Goal: Transaction & Acquisition: Book appointment/travel/reservation

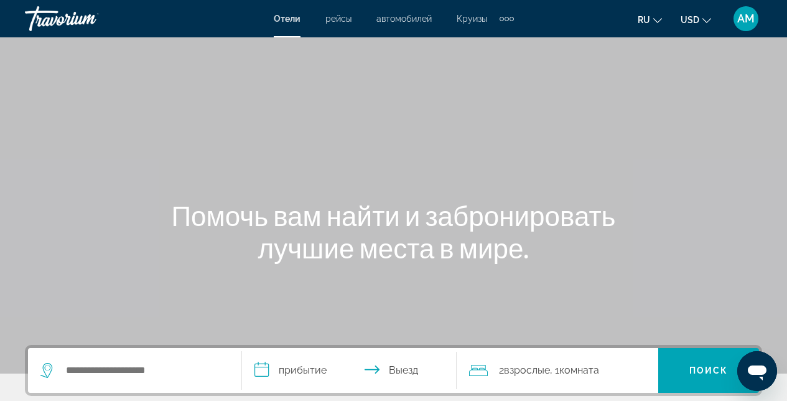
click at [156, 358] on div "Search widget" at bounding box center [134, 370] width 189 height 45
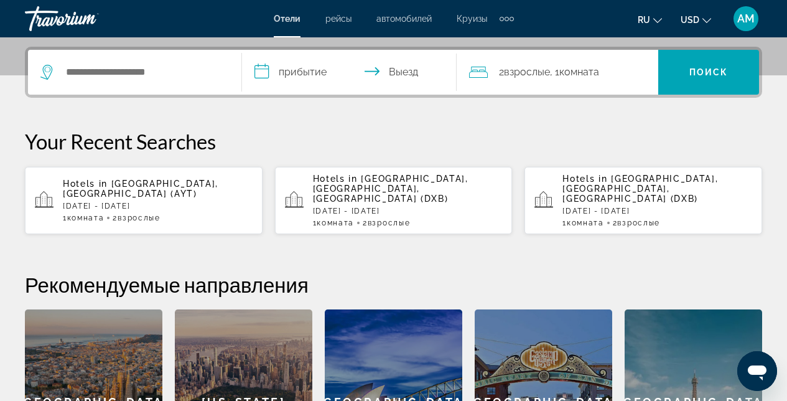
scroll to position [304, 0]
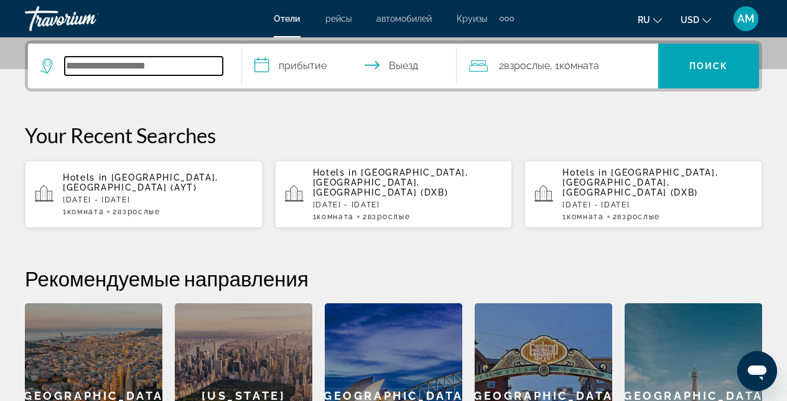
click at [123, 62] on input "Search widget" at bounding box center [144, 66] width 158 height 19
type input "*"
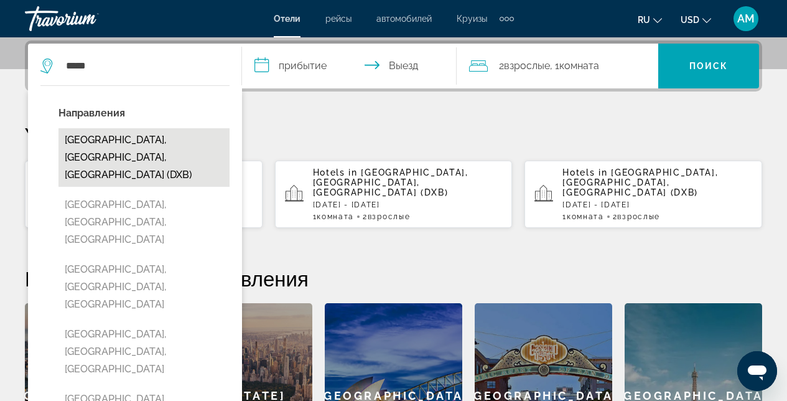
click at [124, 154] on button "[GEOGRAPHIC_DATA], [GEOGRAPHIC_DATA], [GEOGRAPHIC_DATA] (DXB)" at bounding box center [143, 157] width 171 height 58
type input "**********"
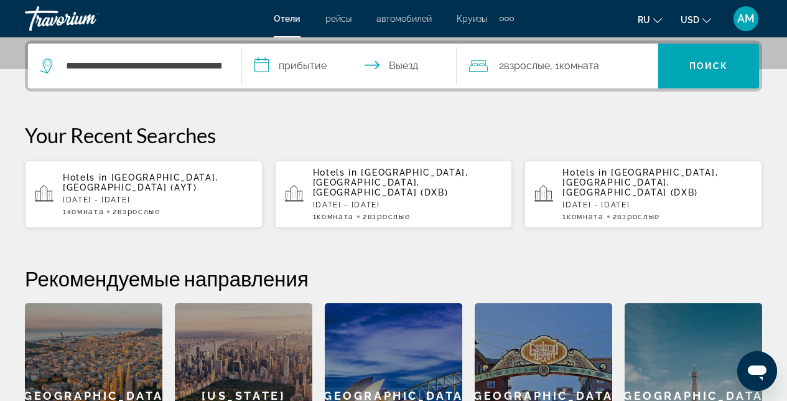
click at [297, 62] on input "**********" at bounding box center [351, 68] width 219 height 49
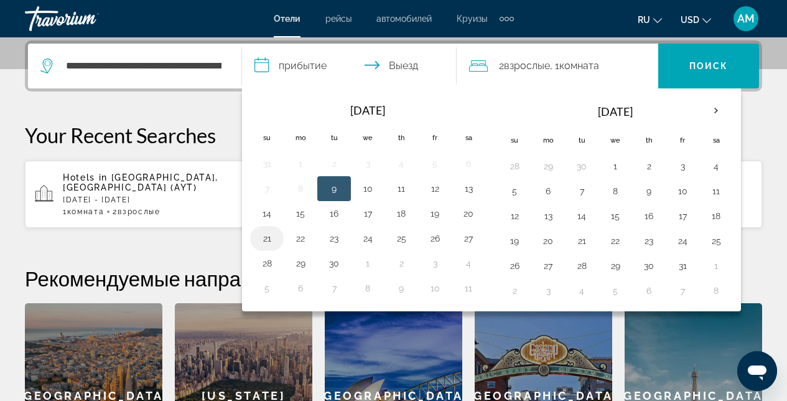
click at [269, 243] on button "21" at bounding box center [267, 238] width 20 height 17
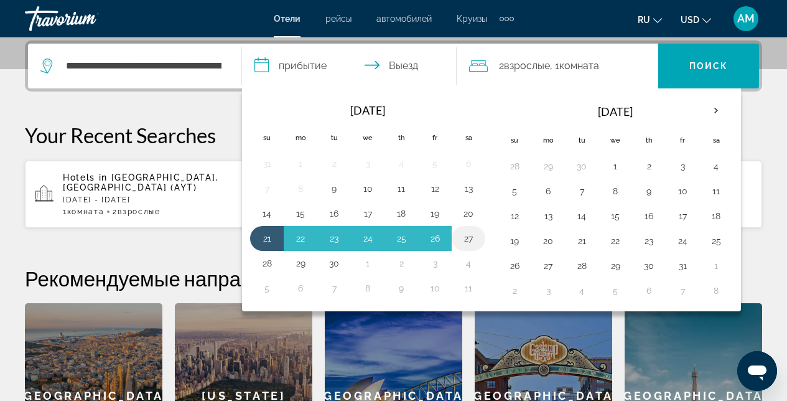
click at [467, 239] on button "27" at bounding box center [469, 238] width 20 height 17
type input "**********"
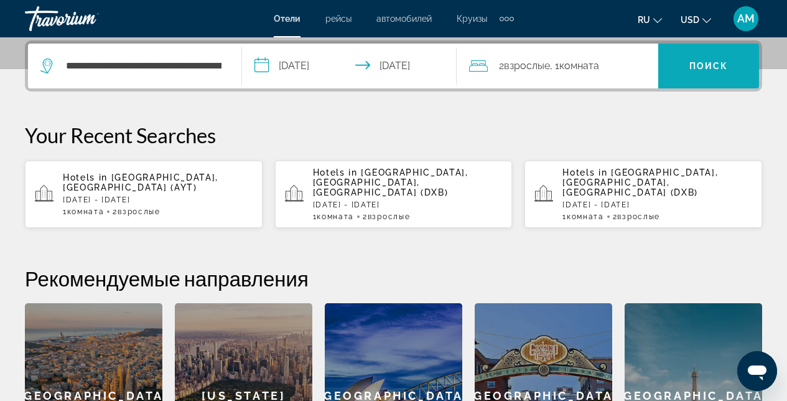
click at [717, 63] on span "Поиск" at bounding box center [708, 66] width 39 height 10
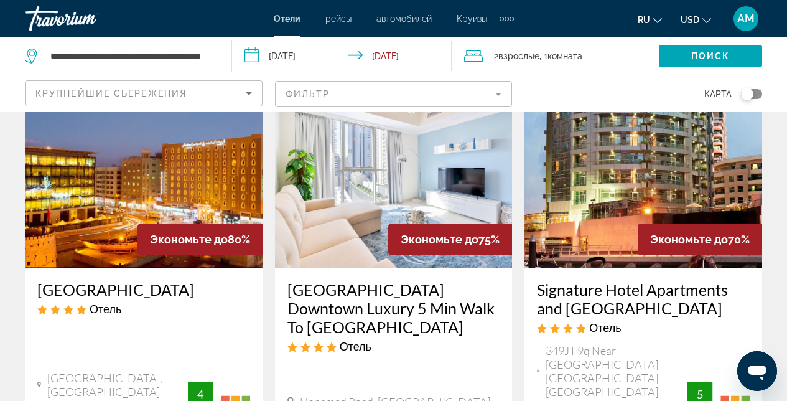
scroll to position [49, 0]
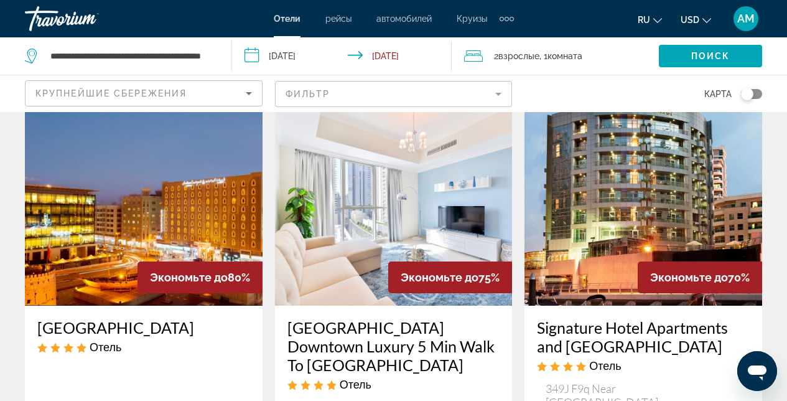
click at [189, 222] on img "Main content" at bounding box center [144, 205] width 238 height 199
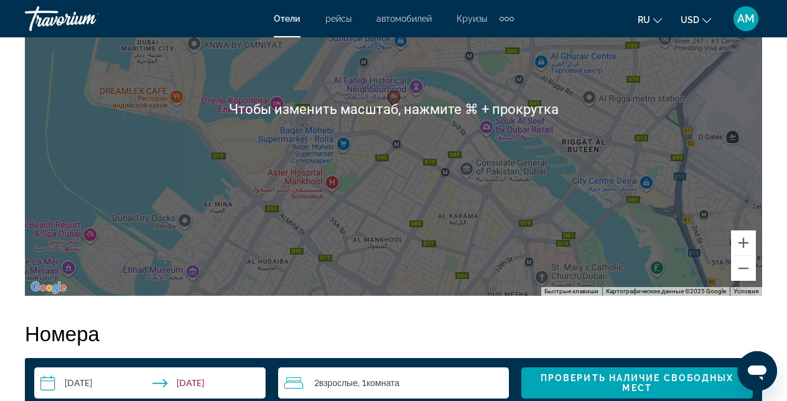
scroll to position [922, 0]
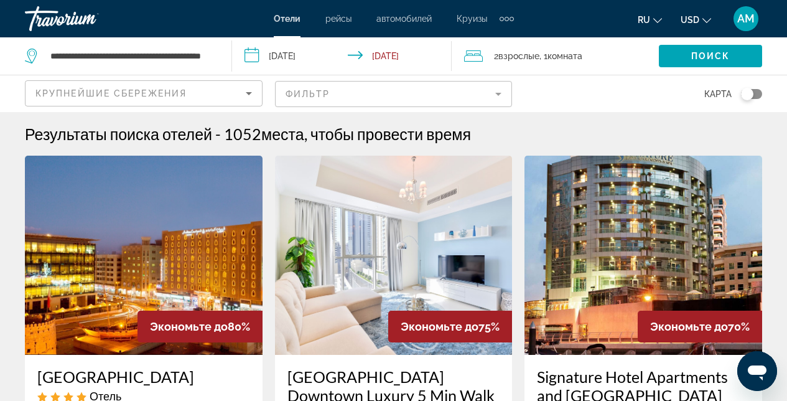
click at [645, 249] on img "Main content" at bounding box center [643, 255] width 238 height 199
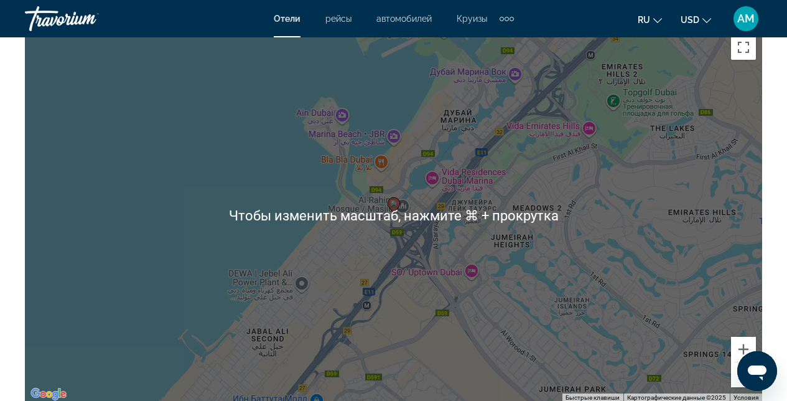
scroll to position [1399, 0]
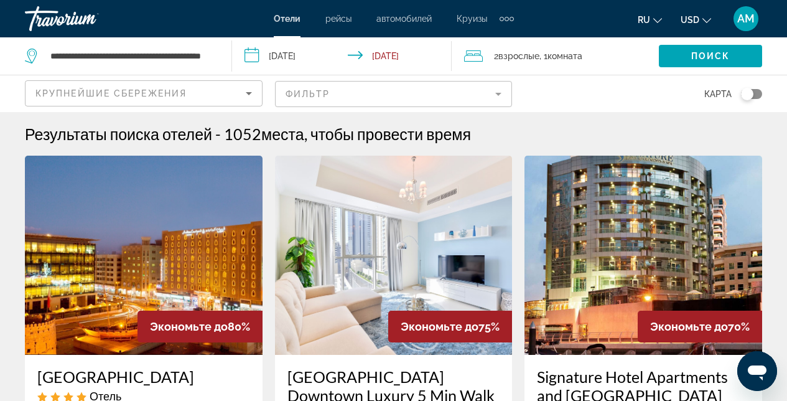
click at [251, 92] on icon "Sort by" at bounding box center [248, 93] width 15 height 15
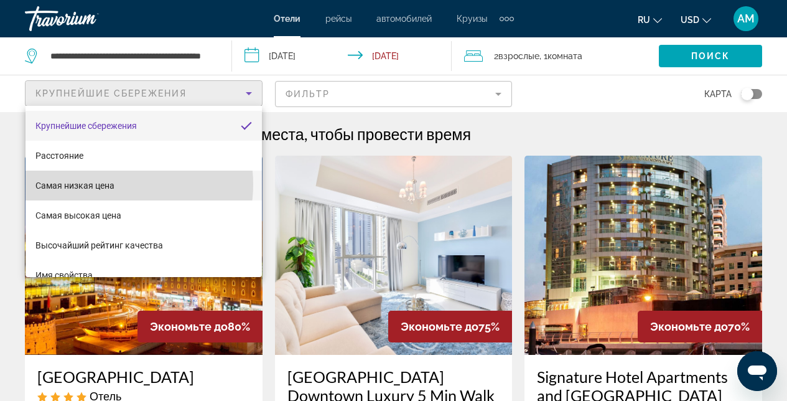
click at [113, 184] on span "Самая низкая цена" at bounding box center [74, 185] width 79 height 10
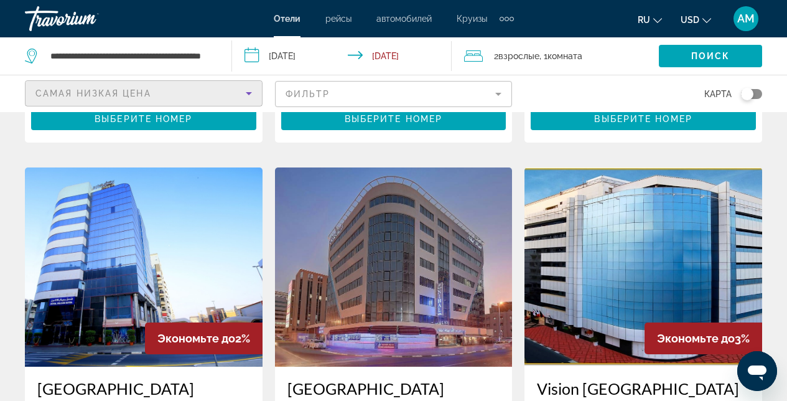
scroll to position [860, 0]
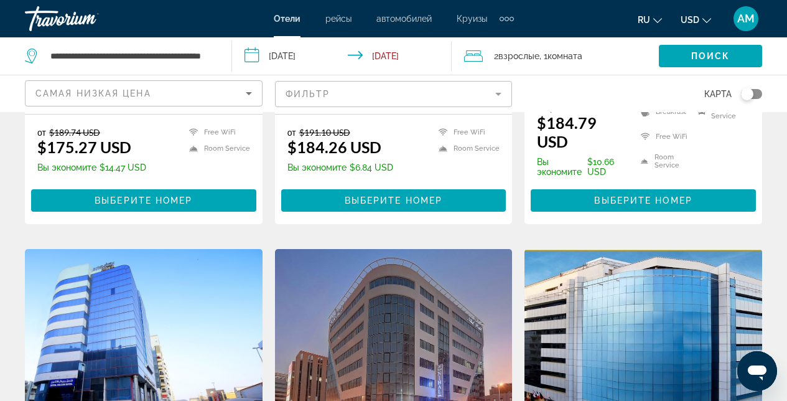
click at [646, 294] on img "Main content" at bounding box center [643, 348] width 238 height 199
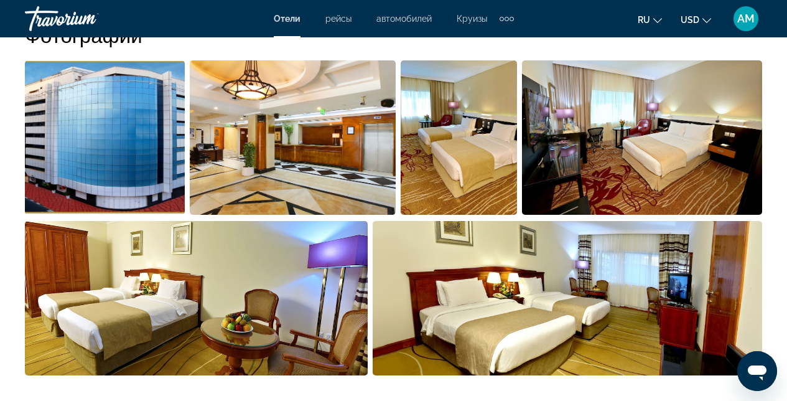
scroll to position [880, 0]
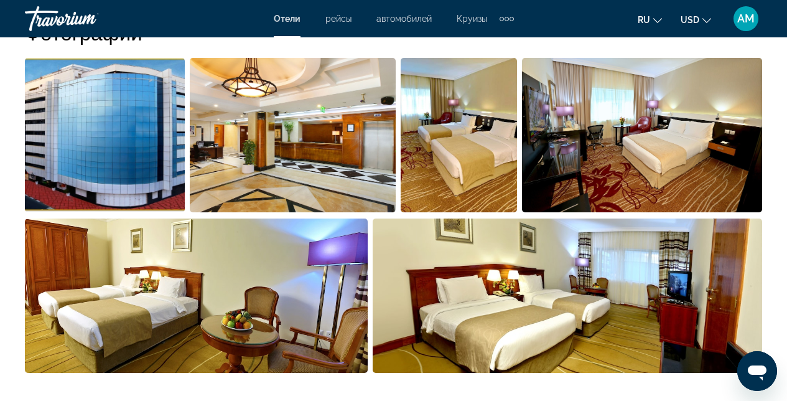
click at [271, 149] on img "Open full-screen image slider" at bounding box center [293, 135] width 207 height 154
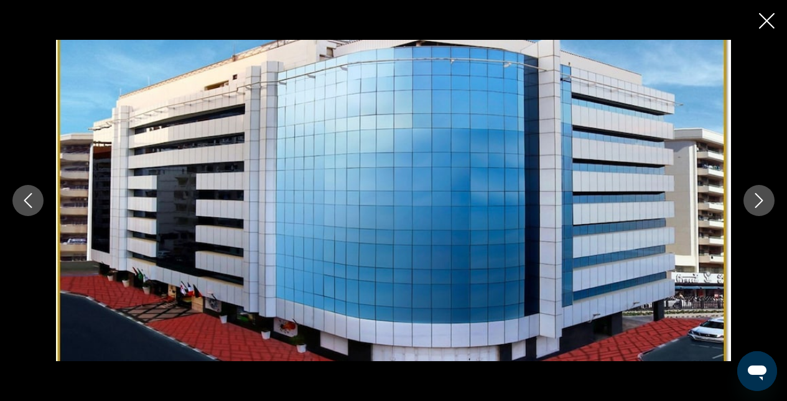
click at [757, 195] on icon "Next image" at bounding box center [759, 200] width 15 height 15
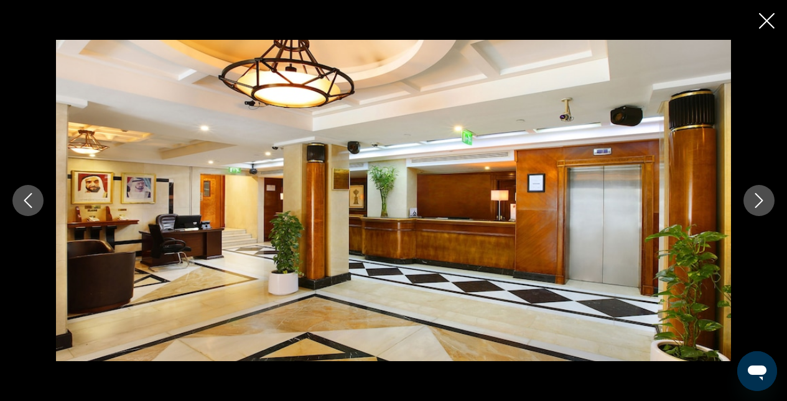
click at [762, 200] on icon "Next image" at bounding box center [759, 200] width 8 height 15
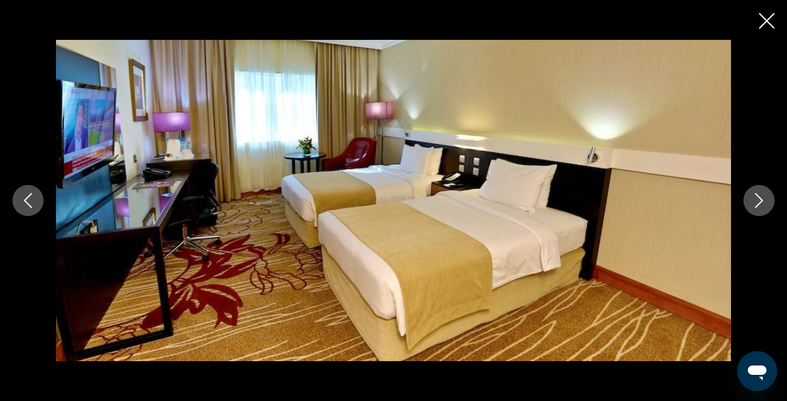
click at [740, 193] on div "prev next" at bounding box center [393, 200] width 787 height 320
click at [741, 193] on div "prev next" at bounding box center [393, 200] width 787 height 320
click at [757, 197] on icon "Next image" at bounding box center [759, 200] width 15 height 15
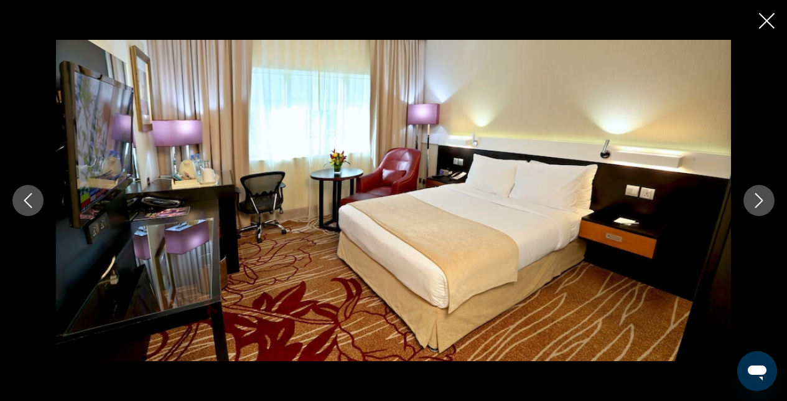
click at [757, 197] on icon "Next image" at bounding box center [759, 200] width 15 height 15
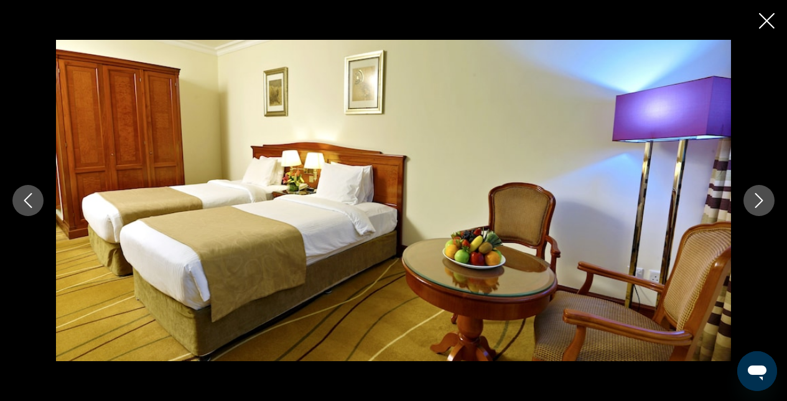
scroll to position [1089, 0]
click at [769, 14] on icon "Close slideshow" at bounding box center [767, 21] width 16 height 16
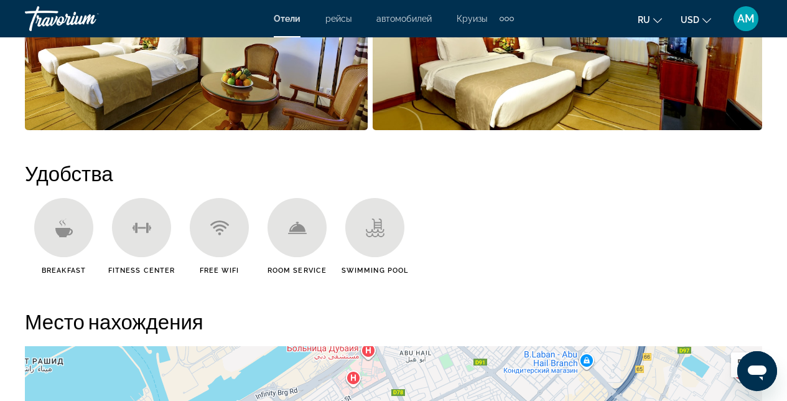
scroll to position [1126, 0]
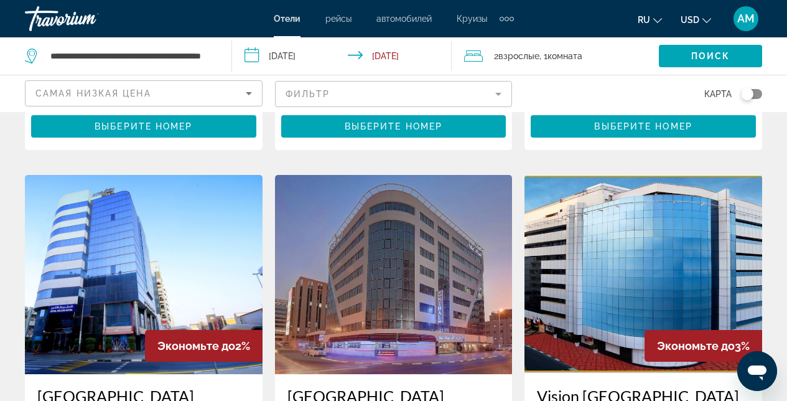
scroll to position [961, 0]
